Goal: Task Accomplishment & Management: Complete application form

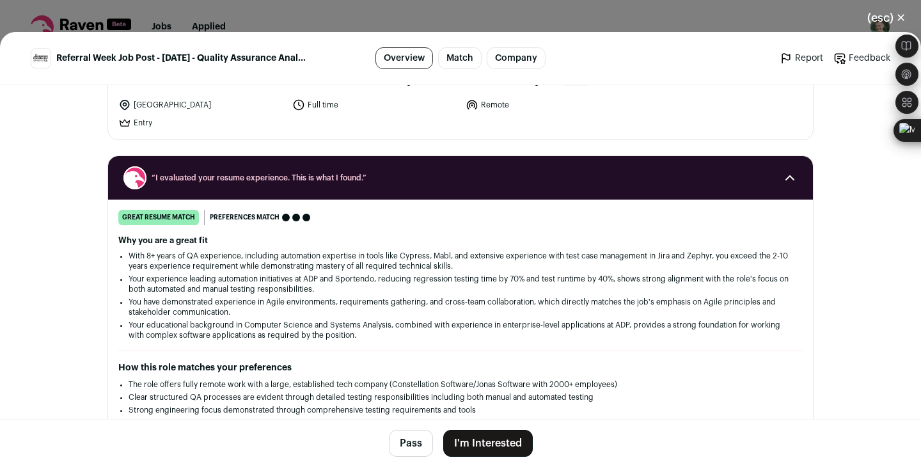
scroll to position [126, 0]
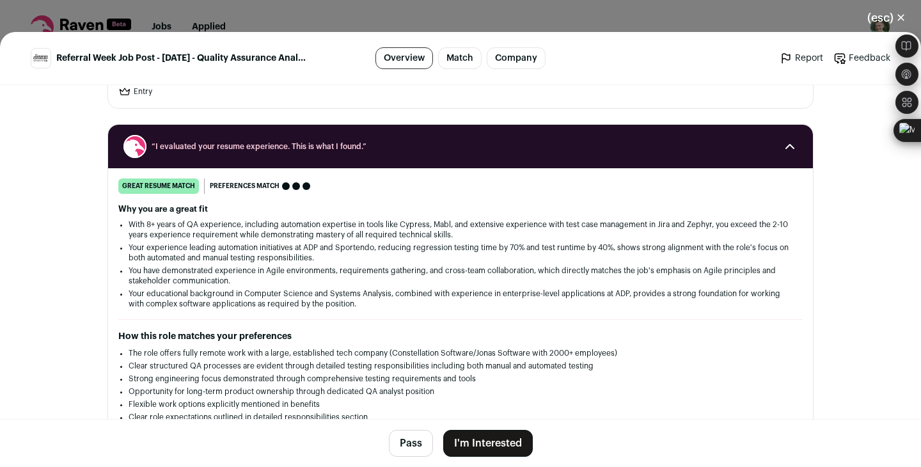
click at [487, 450] on button "I'm Interested" at bounding box center [488, 443] width 90 height 27
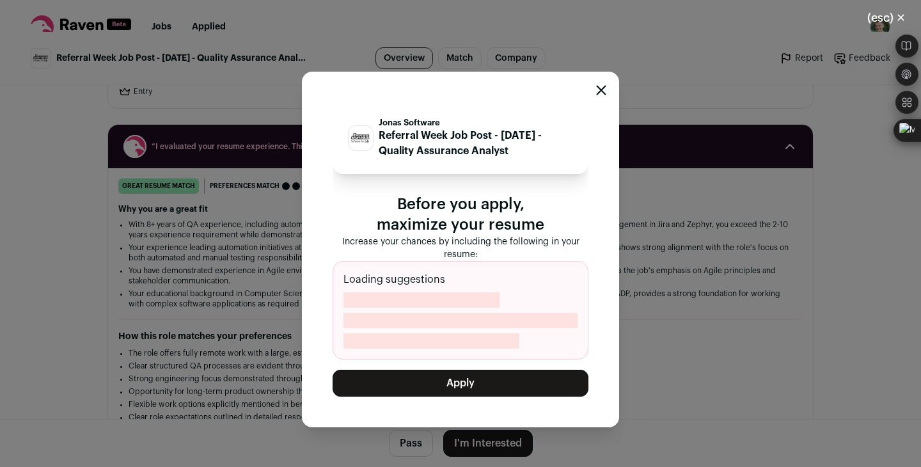
click at [484, 386] on button "Apply" at bounding box center [461, 383] width 256 height 27
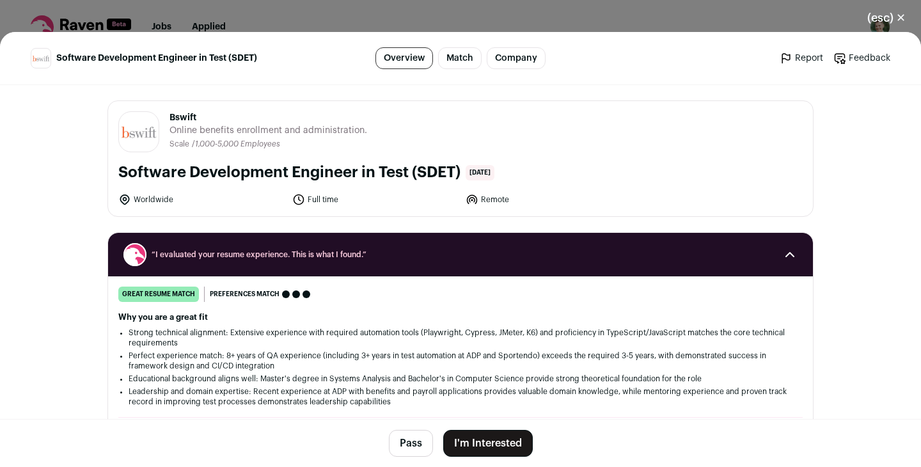
click at [499, 441] on button "I'm Interested" at bounding box center [488, 443] width 90 height 27
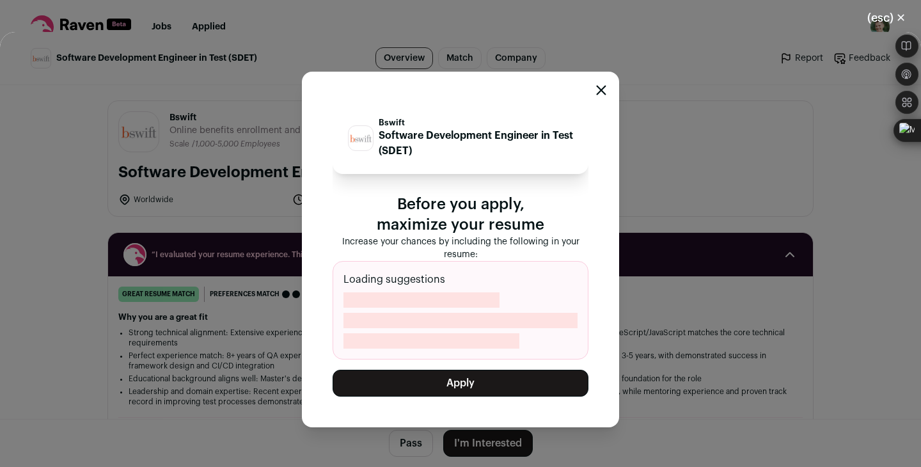
click at [499, 383] on button "Apply" at bounding box center [461, 383] width 256 height 27
